Goal: Task Accomplishment & Management: Use online tool/utility

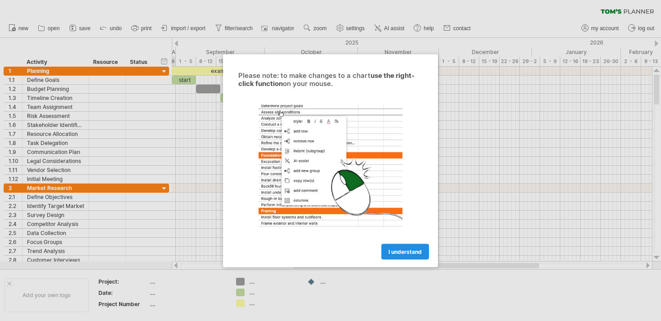
click at [386, 250] on link "I understand" at bounding box center [405, 251] width 48 height 16
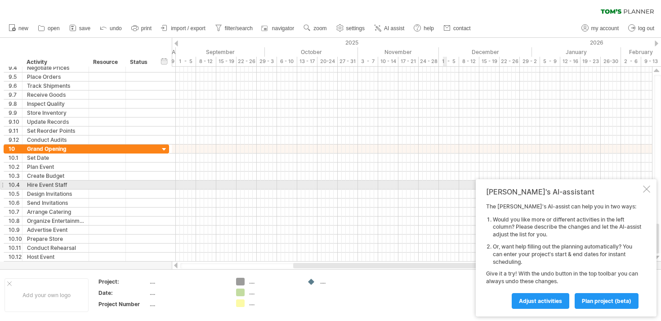
click at [648, 188] on div at bounding box center [646, 188] width 7 height 7
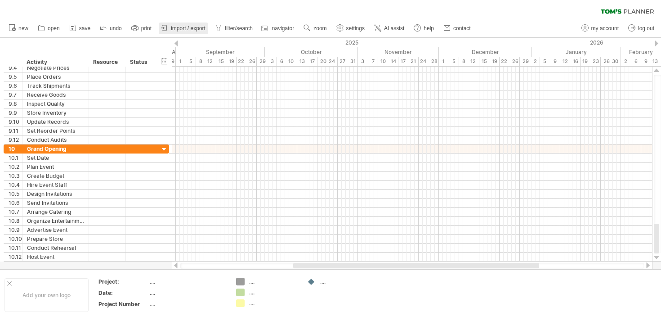
click at [181, 31] on span "import / export" at bounding box center [188, 28] width 35 height 6
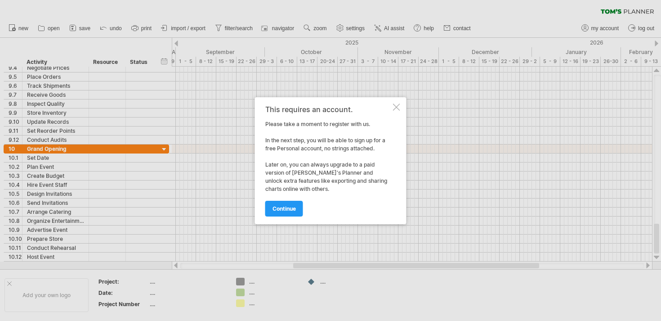
click at [325, 144] on div "This requires an account. Please take a moment to register with us. In the next…" at bounding box center [328, 160] width 126 height 111
drag, startPoint x: 299, startPoint y: 138, endPoint x: 338, endPoint y: 148, distance: 40.8
click at [339, 149] on div "This requires an account. Please take a moment to register with us. In the next…" at bounding box center [328, 160] width 126 height 111
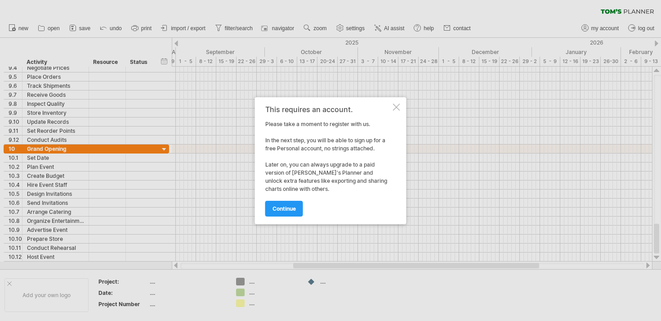
drag, startPoint x: 329, startPoint y: 166, endPoint x: 330, endPoint y: 183, distance: 16.6
click at [330, 184] on div "This requires an account. Please take a moment to register with us. In the next…" at bounding box center [328, 160] width 126 height 111
click at [288, 212] on link "continue" at bounding box center [284, 209] width 38 height 16
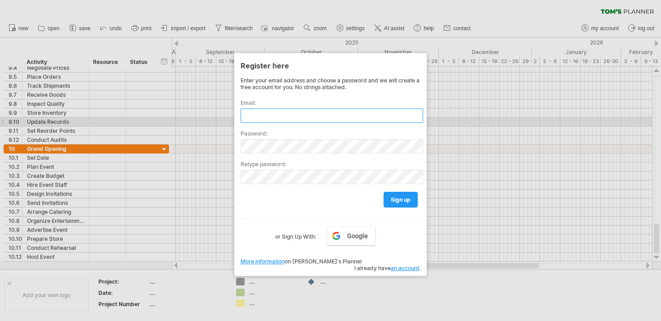
click at [308, 116] on input "text" at bounding box center [332, 115] width 183 height 14
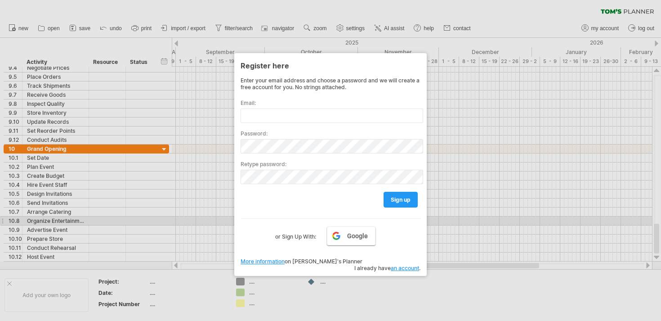
click at [335, 232] on link "Google" at bounding box center [351, 235] width 49 height 19
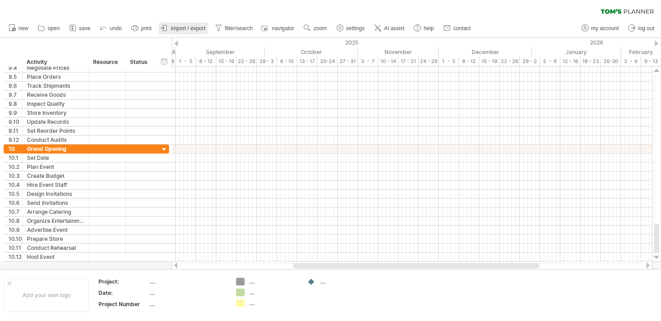
click at [179, 26] on span "import / export" at bounding box center [188, 28] width 35 height 6
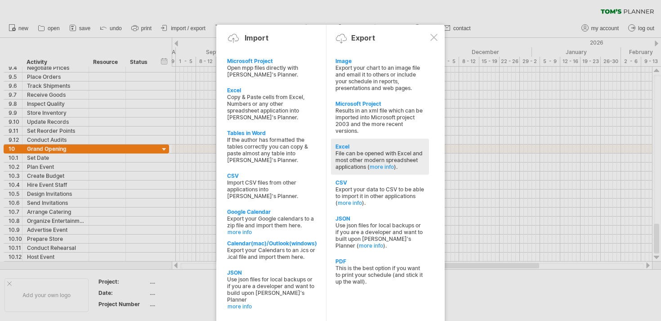
click at [381, 153] on div "File can be opened with Excel and most other modern spreadsheet applications ( …" at bounding box center [380, 160] width 89 height 20
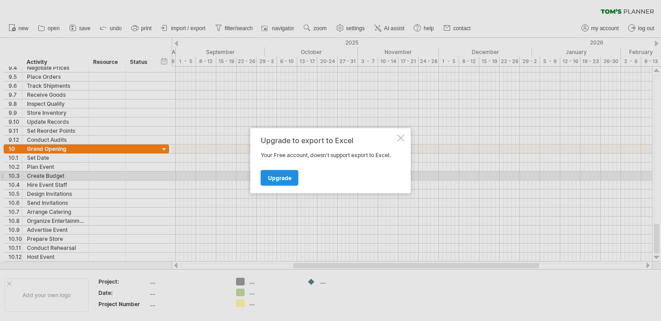
click at [290, 178] on span "Upgrade" at bounding box center [279, 177] width 23 height 7
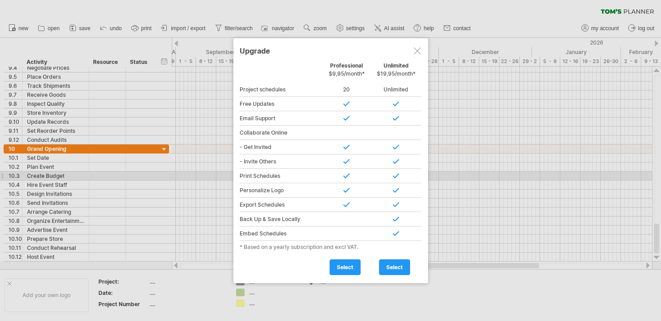
click at [419, 51] on div at bounding box center [417, 50] width 7 height 7
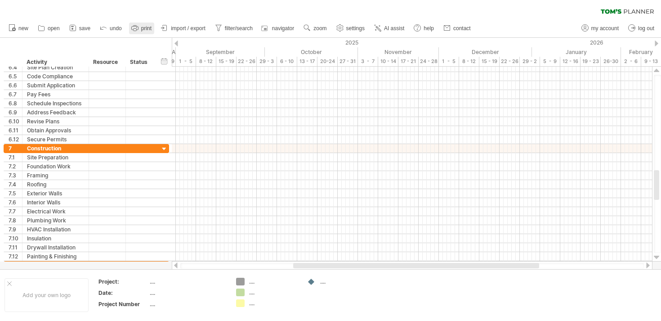
click at [137, 31] on icon at bounding box center [134, 27] width 9 height 9
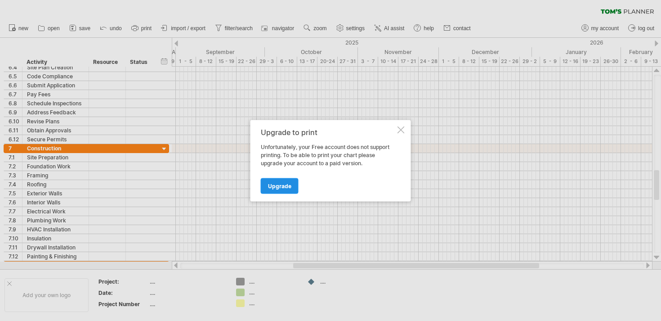
click at [284, 190] on link "Upgrade" at bounding box center [280, 186] width 38 height 16
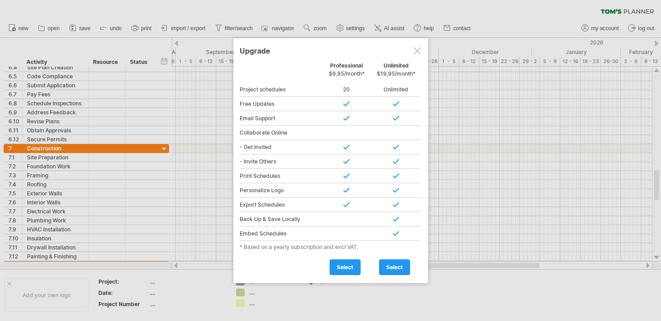
click at [418, 48] on div at bounding box center [417, 50] width 7 height 7
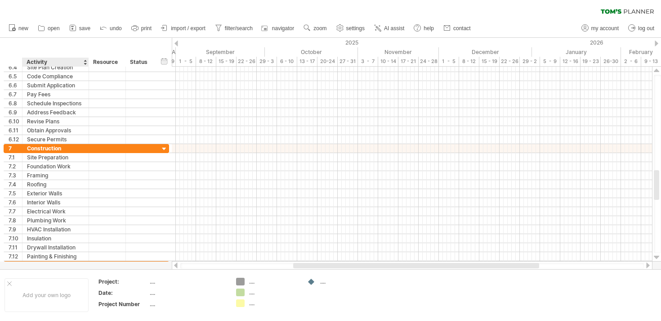
click at [78, 35] on ul "new open" at bounding box center [239, 28] width 471 height 19
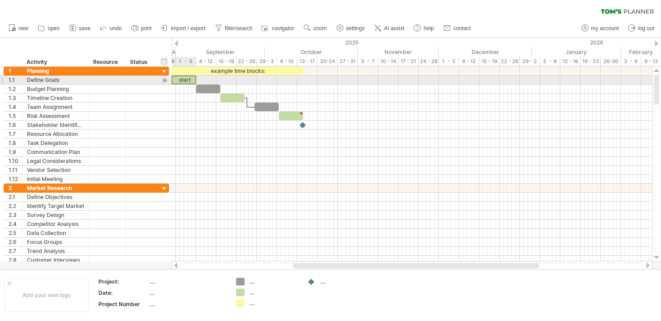
click at [187, 79] on div "start" at bounding box center [184, 80] width 24 height 9
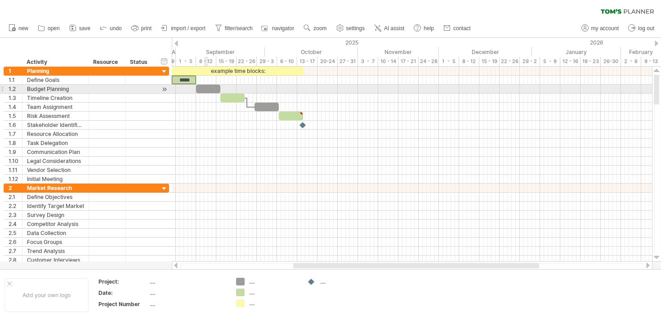
click at [207, 87] on div at bounding box center [208, 89] width 24 height 9
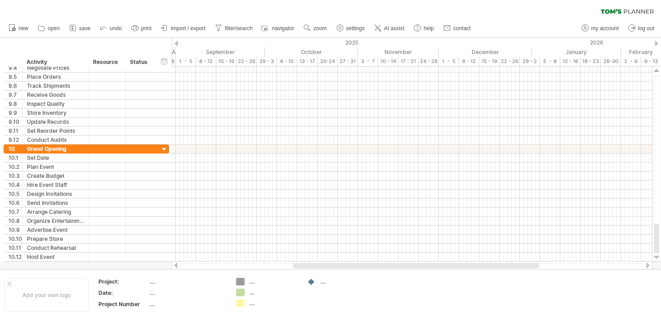
click at [623, 4] on div "clear filter reapply filter" at bounding box center [330, 9] width 661 height 19
click at [618, 10] on icon at bounding box center [627, 11] width 53 height 5
